Goal: Check status

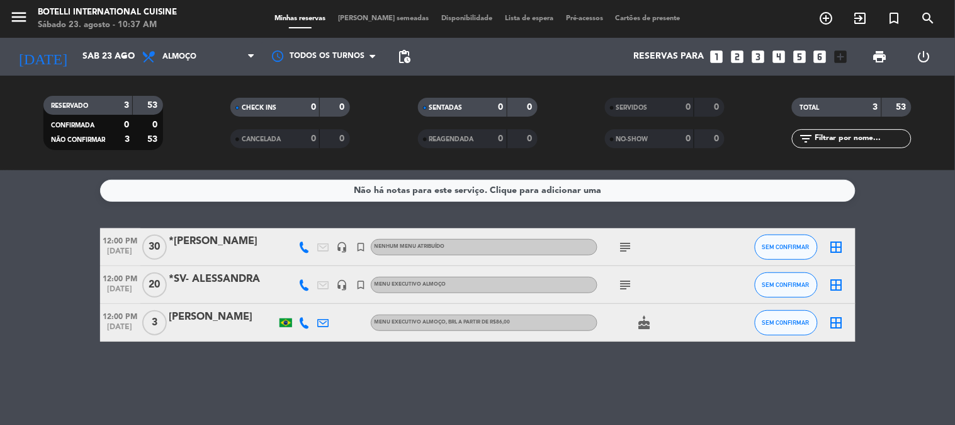
click at [208, 120] on div "CHECK INS 0 0" at bounding box center [290, 113] width 187 height 31
click at [628, 285] on icon "subject" at bounding box center [626, 284] width 15 height 15
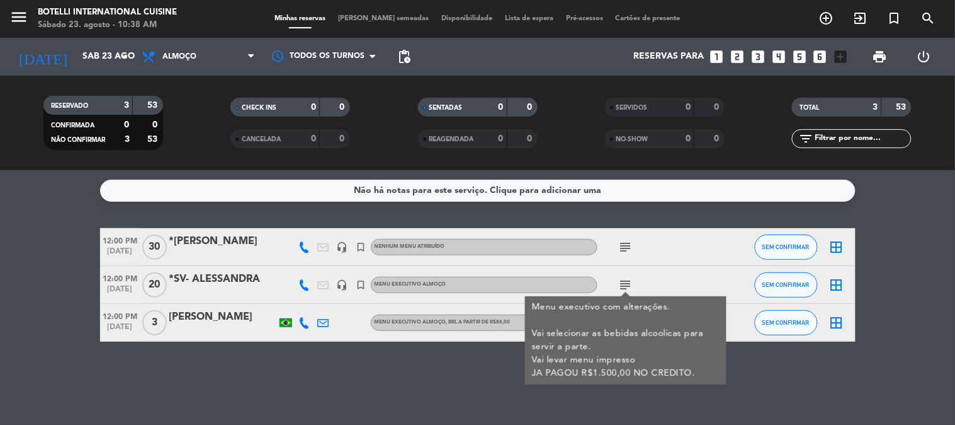
click at [629, 251] on icon "subject" at bounding box center [626, 246] width 15 height 15
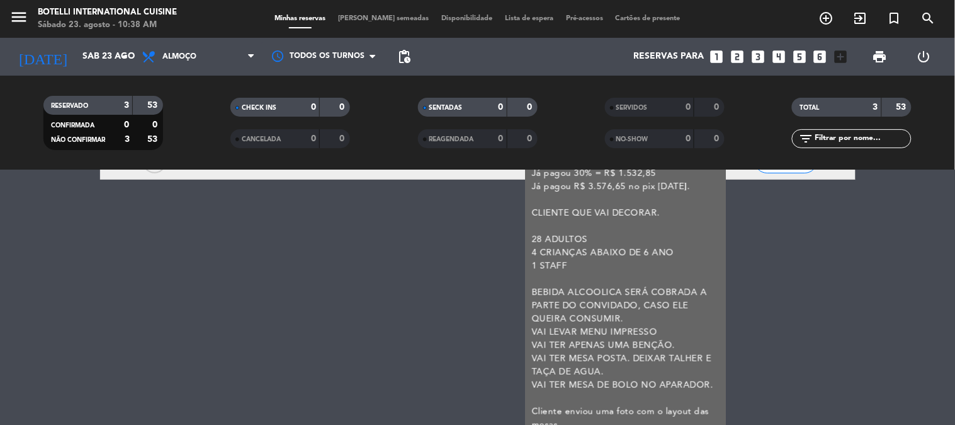
scroll to position [173, 0]
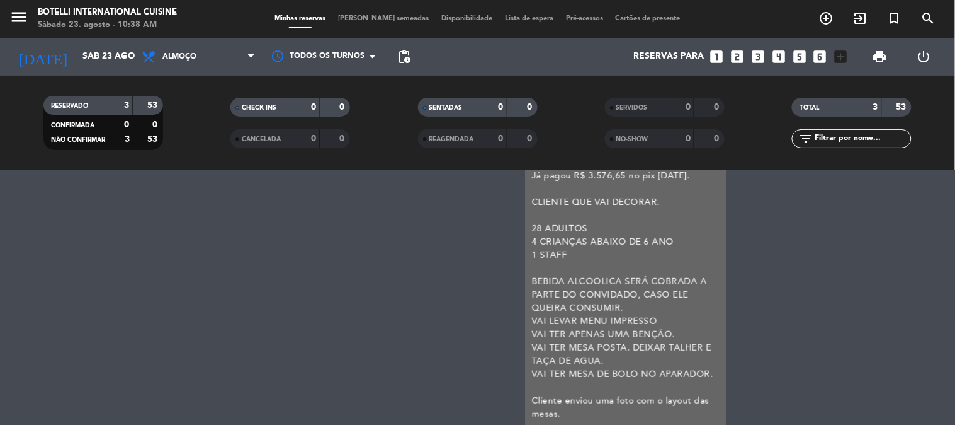
click at [457, 341] on div "Não há notas para este serviço. Clique para adicionar uma 12:00 PM [DATE] *MAR …" at bounding box center [477, 297] width 955 height 254
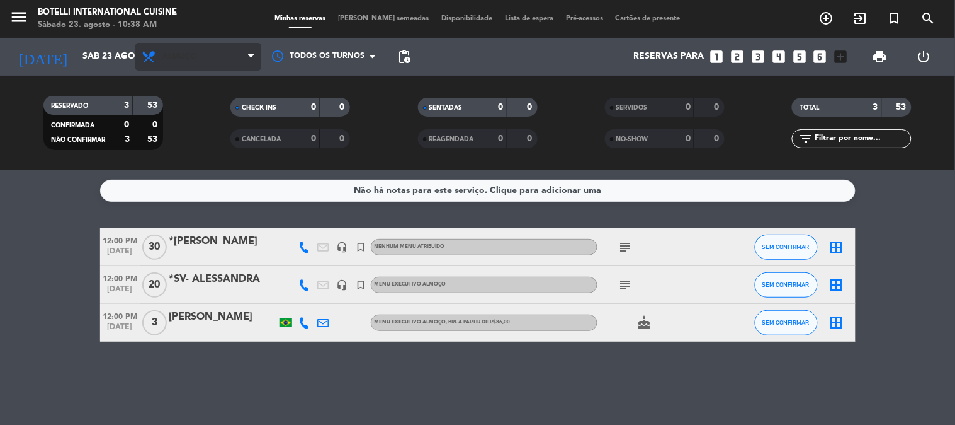
click at [180, 54] on span "Almoço" at bounding box center [179, 56] width 34 height 9
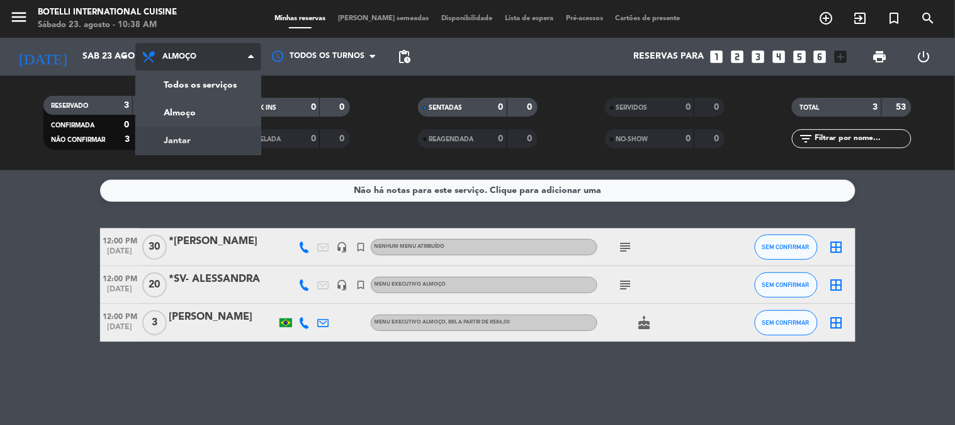
click at [185, 141] on div "menu Botelli International Cuisine Sábado 23. agosto - 10:38 AM Minhas reservas…" at bounding box center [477, 85] width 955 height 170
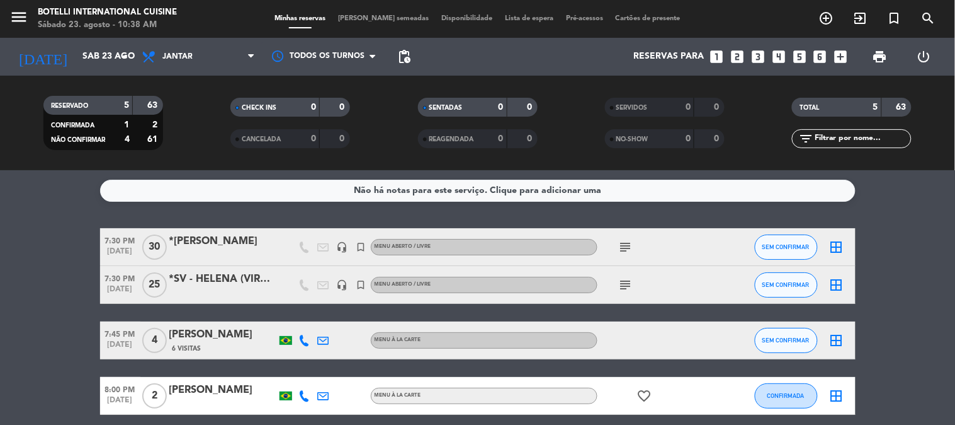
click at [630, 249] on icon "subject" at bounding box center [626, 246] width 15 height 15
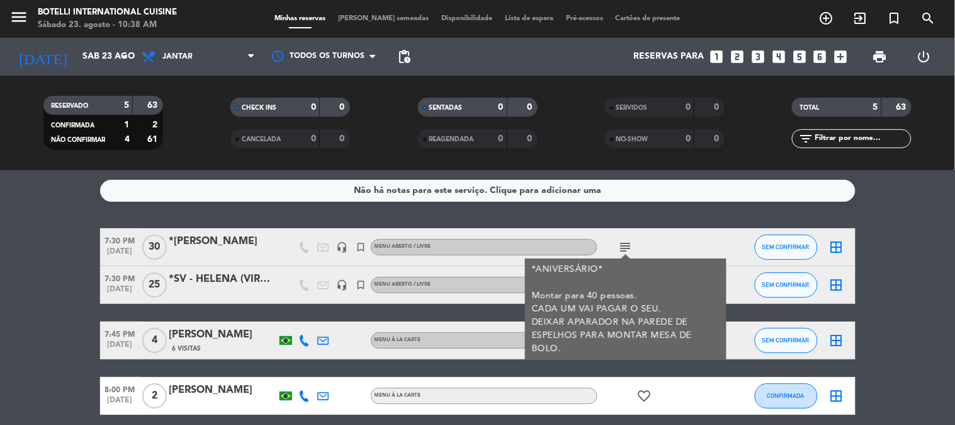
click at [683, 238] on div "subject *ANIVERSÁRIO* Montar para 40 pessoas. CADA UM VAI PAGAR O SEU. DEIXAR A…" at bounding box center [654, 246] width 113 height 37
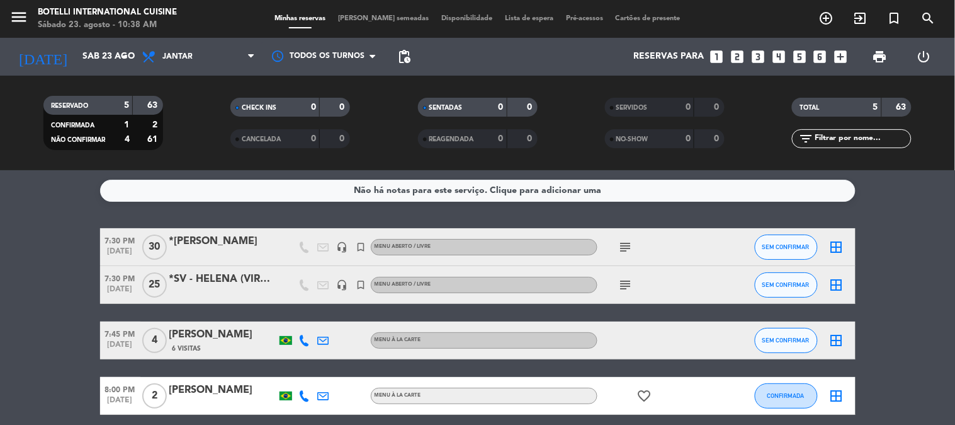
click at [634, 287] on span "subject" at bounding box center [626, 284] width 19 height 15
click at [631, 285] on icon "subject" at bounding box center [626, 284] width 15 height 15
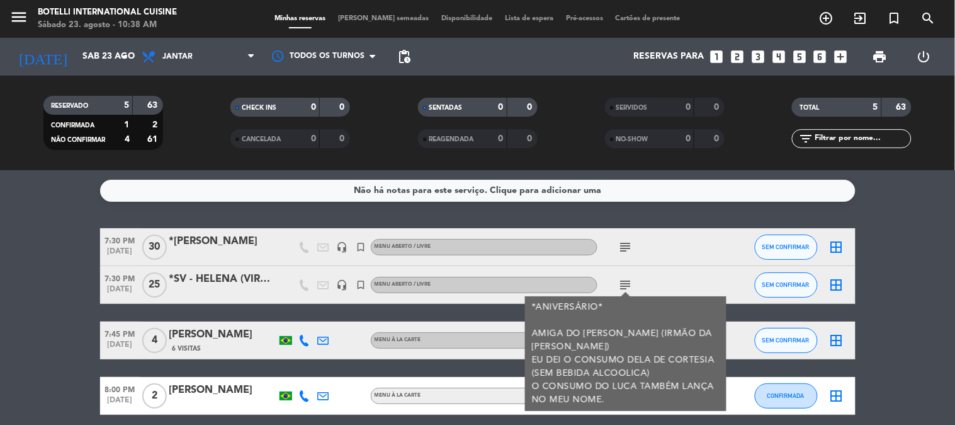
scroll to position [70, 0]
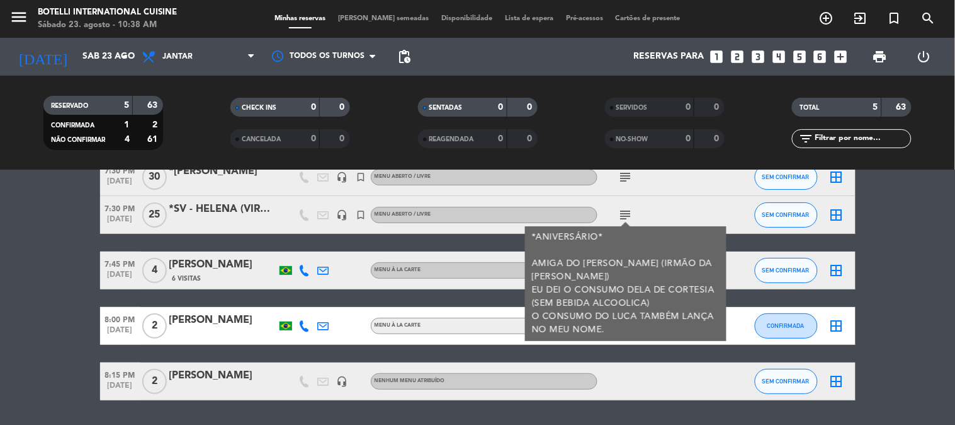
click at [657, 210] on div "subject *ANIVERSÁRIO* AMIGA DO [PERSON_NAME] (IRMÃO DA [PERSON_NAME]) EU DEI O …" at bounding box center [654, 214] width 113 height 37
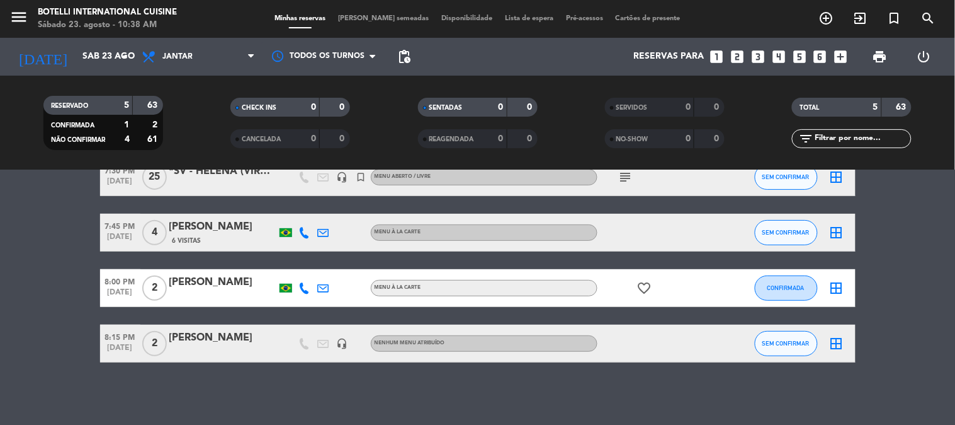
scroll to position [0, 0]
